Goal: Transaction & Acquisition: Purchase product/service

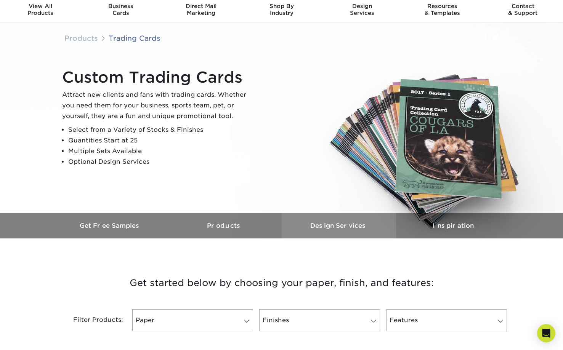
scroll to position [38, 0]
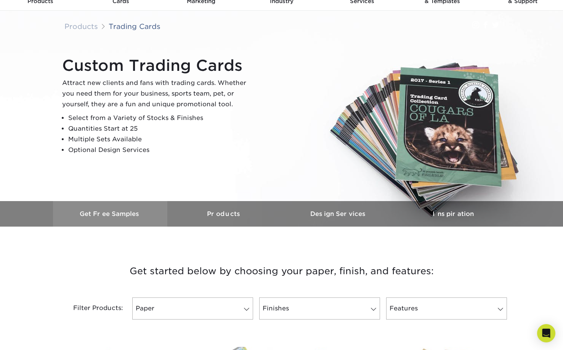
click at [116, 212] on h3 "Get Free Samples" at bounding box center [110, 213] width 114 height 7
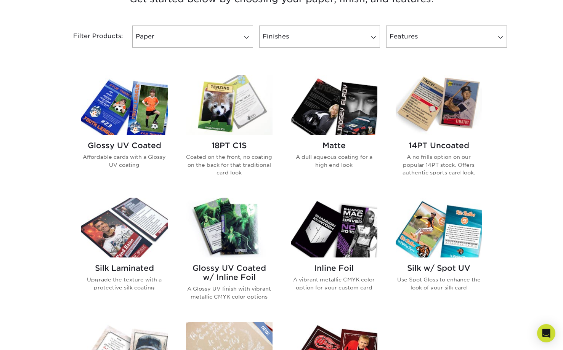
scroll to position [267, 0]
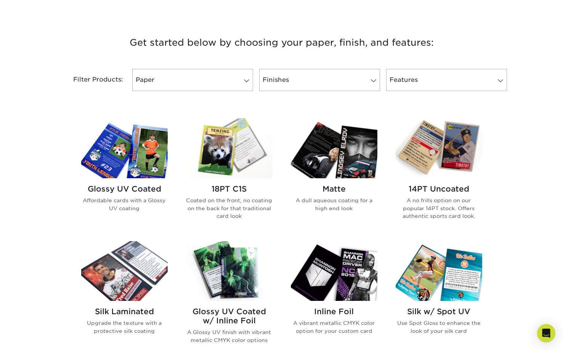
click at [131, 188] on h2 "Glossy UV Coated" at bounding box center [124, 188] width 87 height 9
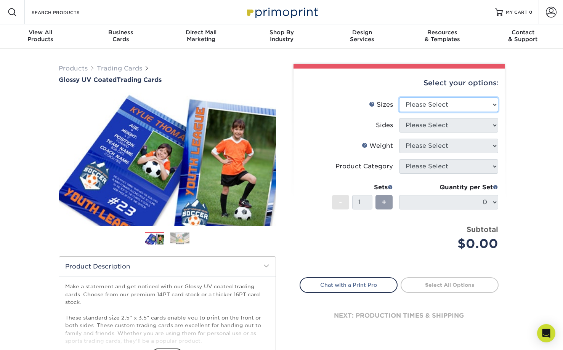
click at [492, 108] on select "Please Select 2.5" x 3.5"" at bounding box center [448, 105] width 99 height 14
select select "2.50x3.50"
click at [399, 98] on select "Please Select 2.5" x 3.5"" at bounding box center [448, 105] width 99 height 14
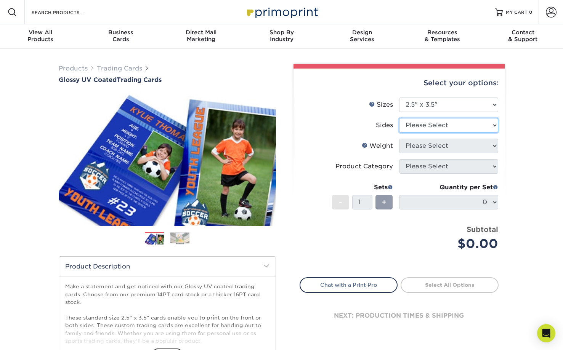
click at [439, 127] on select "Please Select Print Both Sides Print Front Only" at bounding box center [448, 125] width 99 height 14
select select "13abbda7-1d64-4f25-8bb2-c179b224825d"
click at [399, 118] on select "Please Select Print Both Sides Print Front Only" at bounding box center [448, 125] width 99 height 14
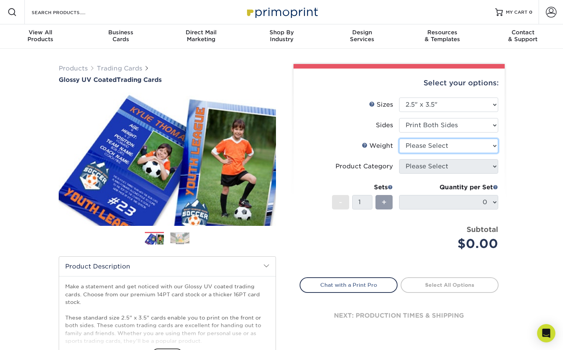
click at [462, 148] on select "Please Select 16PT 14PT 18PT C1S" at bounding box center [448, 146] width 99 height 14
select select "16PT"
click at [399, 139] on select "Please Select 16PT 14PT 18PT C1S" at bounding box center [448, 146] width 99 height 14
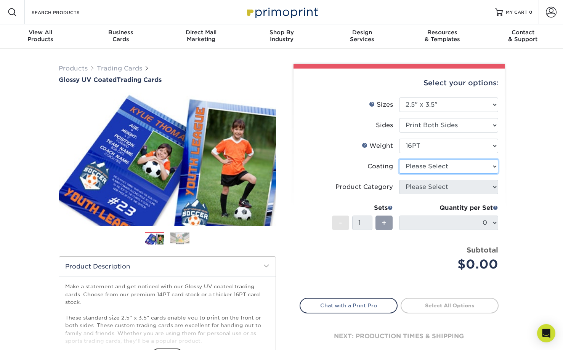
click at [440, 168] on select at bounding box center [448, 166] width 99 height 14
select select "1e8116af-acfc-44b1-83dc-8181aa338834"
click at [399, 159] on select at bounding box center [448, 166] width 99 height 14
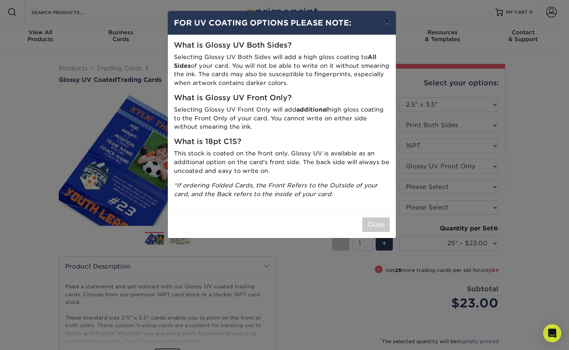
click at [390, 21] on button "×" at bounding box center [387, 21] width 18 height 21
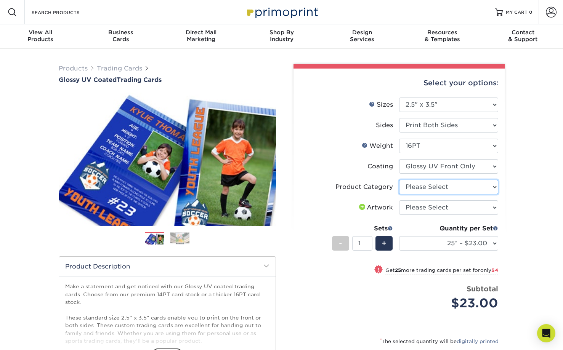
click at [476, 185] on select "Please Select Trading Cards" at bounding box center [448, 187] width 99 height 14
select select "c2f9bce9-36c2-409d-b101-c29d9d031e18"
click at [399, 180] on select "Please Select Trading Cards" at bounding box center [448, 187] width 99 height 14
click at [460, 209] on select "Please Select I will upload files I need a design - $100" at bounding box center [448, 207] width 99 height 14
select select "upload"
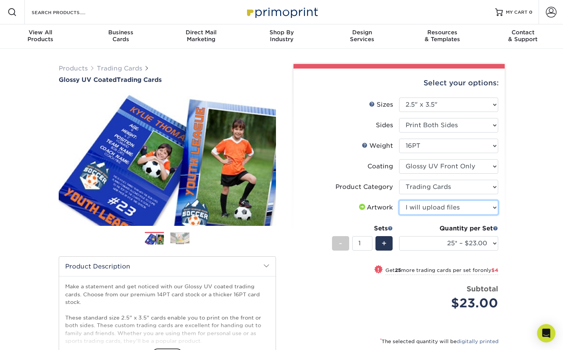
click at [399, 200] on select "Please Select I will upload files I need a design - $100" at bounding box center [448, 207] width 99 height 14
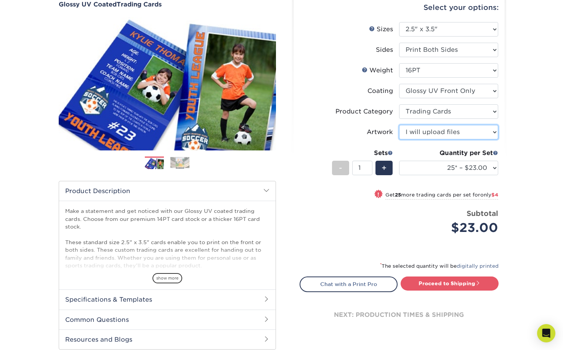
scroll to position [76, 0]
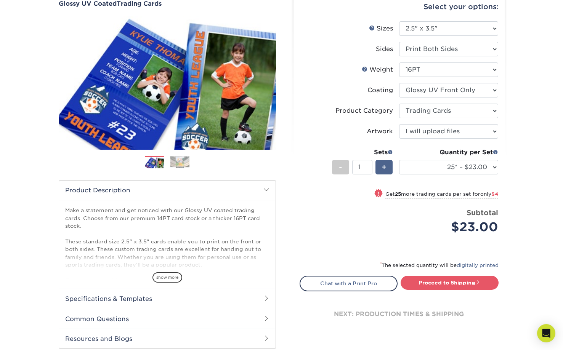
click at [379, 167] on div "+" at bounding box center [383, 167] width 17 height 14
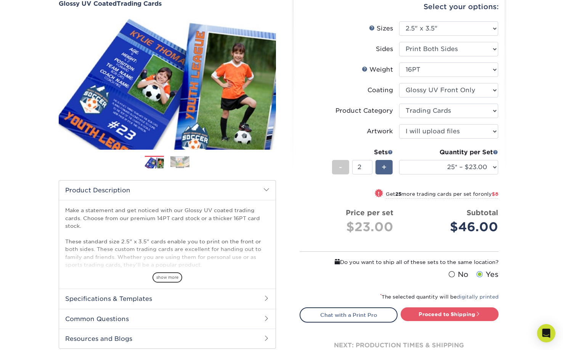
click at [379, 167] on div "+" at bounding box center [383, 167] width 17 height 14
type input "3"
click at [172, 280] on span "show more" at bounding box center [167, 278] width 30 height 10
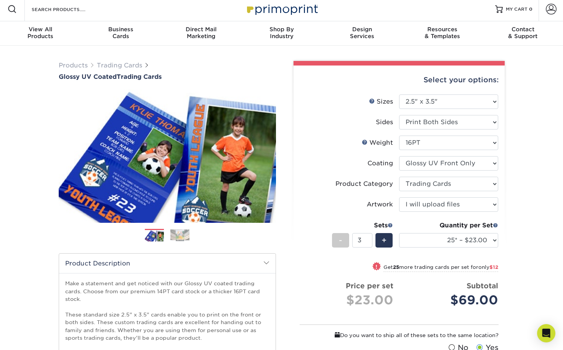
scroll to position [0, 0]
